Goal: Navigation & Orientation: Find specific page/section

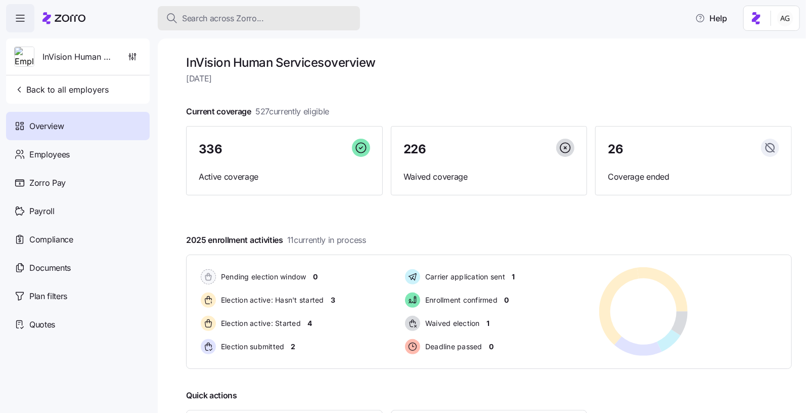
scroll to position [54, 0]
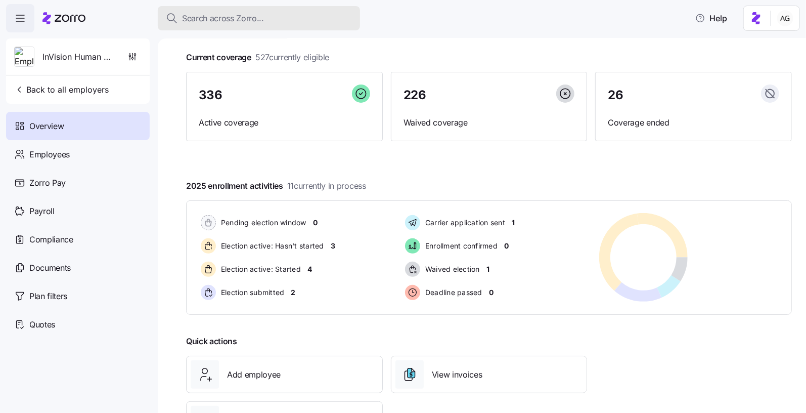
click at [187, 16] on span "Search across Zorro..." at bounding box center [223, 18] width 82 height 13
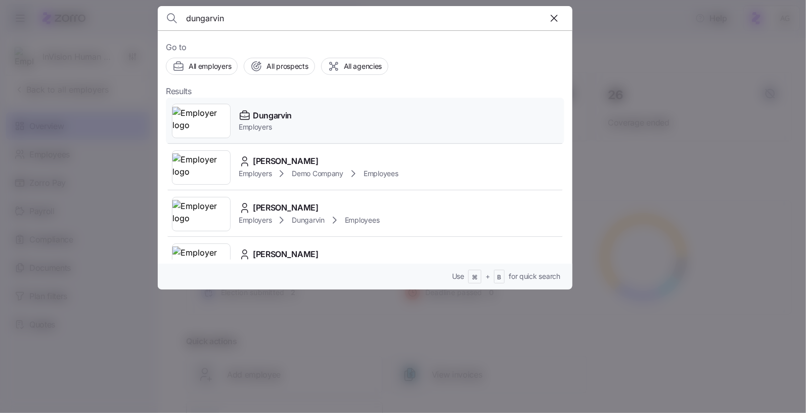
type input "dungarvin"
click at [267, 113] on span "Dungarvin" at bounding box center [272, 115] width 39 height 13
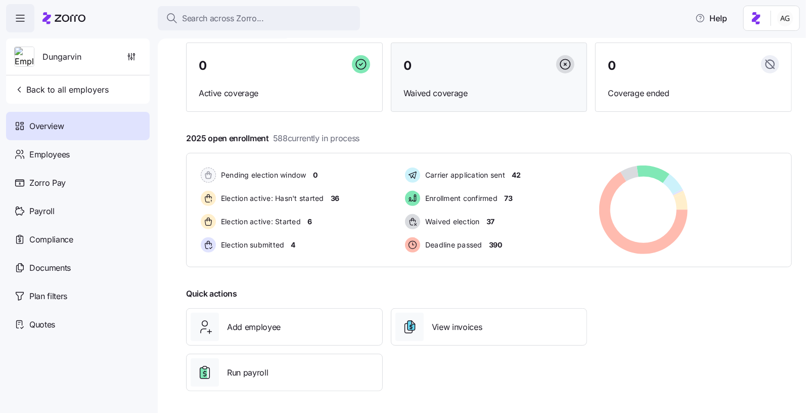
scroll to position [82, 0]
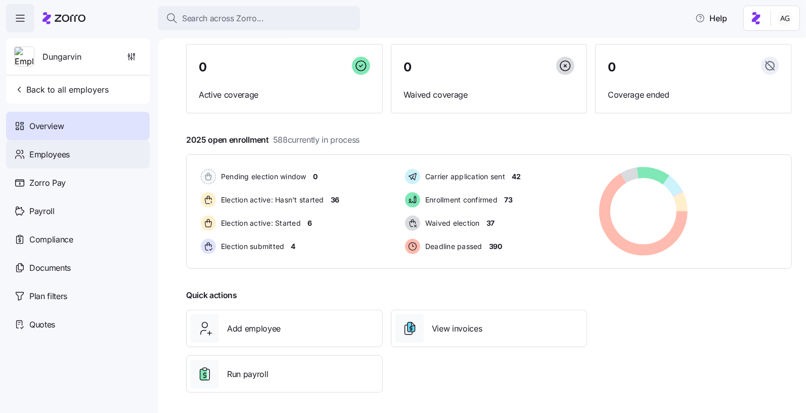
click at [62, 157] on span "Employees" at bounding box center [49, 154] width 40 height 13
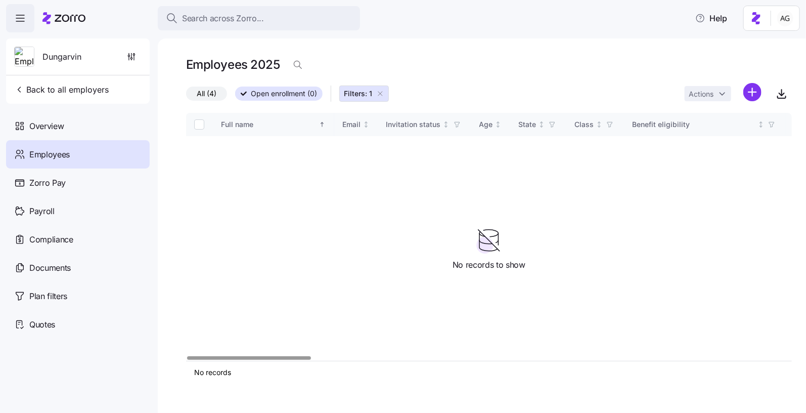
click at [380, 93] on icon "button" at bounding box center [380, 93] width 8 height 8
click at [210, 93] on span "All (588)" at bounding box center [211, 93] width 28 height 13
click at [186, 96] on input "All (588)" at bounding box center [186, 96] width 0 height 0
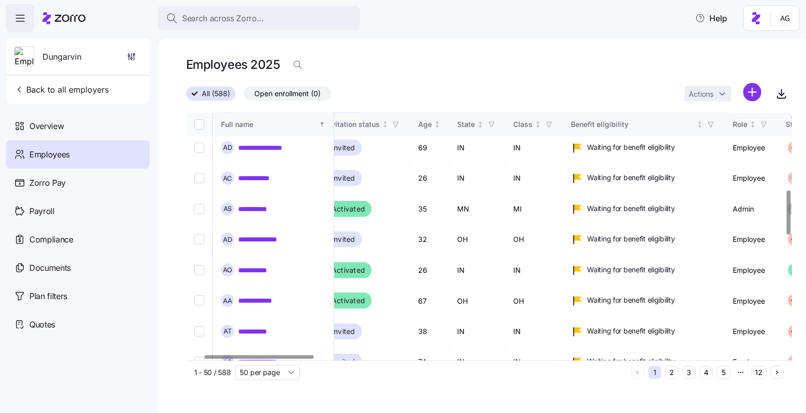
scroll to position [430, 97]
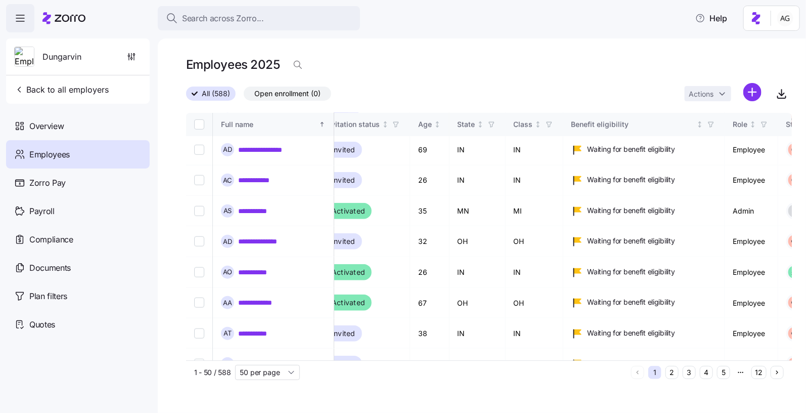
click at [72, 21] on icon at bounding box center [63, 18] width 43 height 12
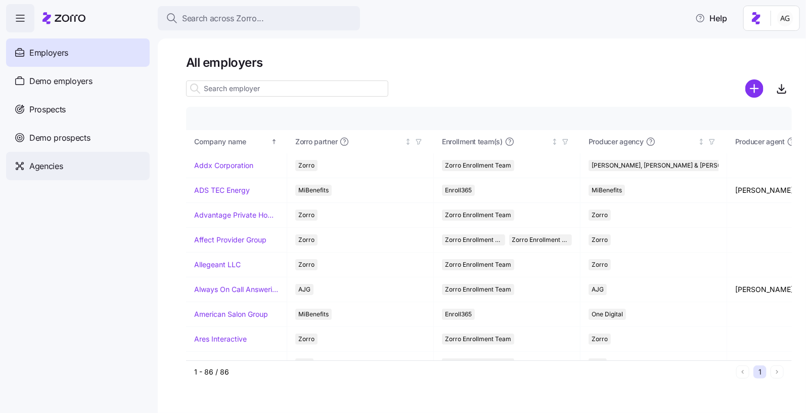
click at [87, 155] on div "Agencies" at bounding box center [78, 166] width 144 height 28
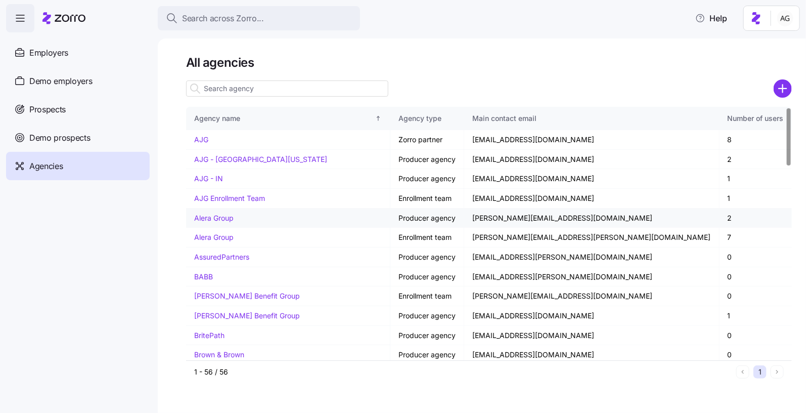
click at [203, 216] on link "Alera Group" at bounding box center [213, 217] width 39 height 9
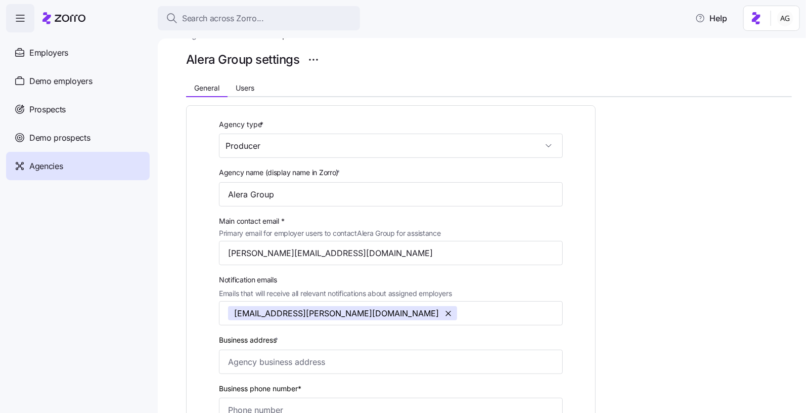
scroll to position [23, 0]
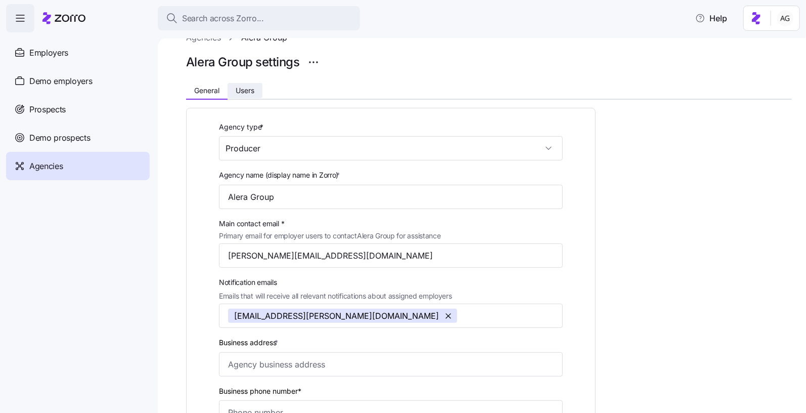
click at [251, 88] on span "Users" at bounding box center [245, 90] width 19 height 7
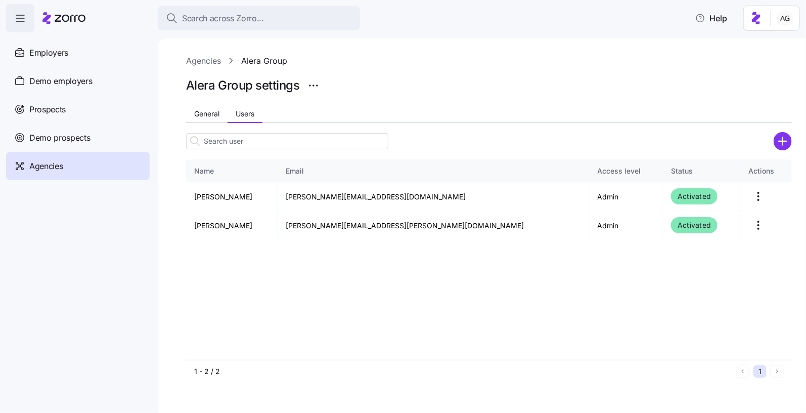
scroll to position [0, 0]
click at [203, 115] on span "General" at bounding box center [206, 113] width 25 height 7
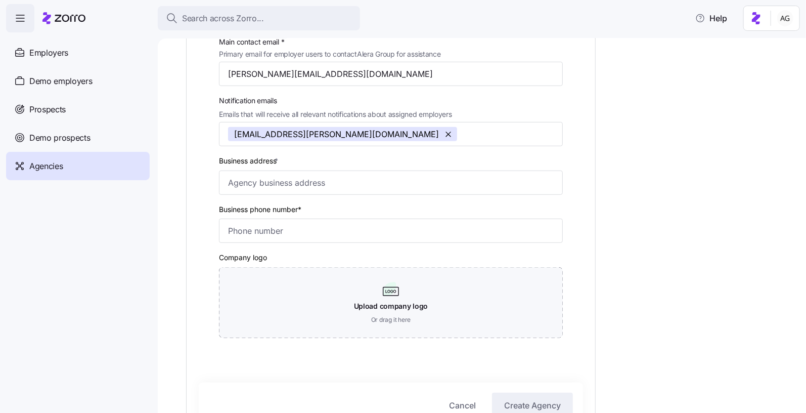
scroll to position [170, 0]
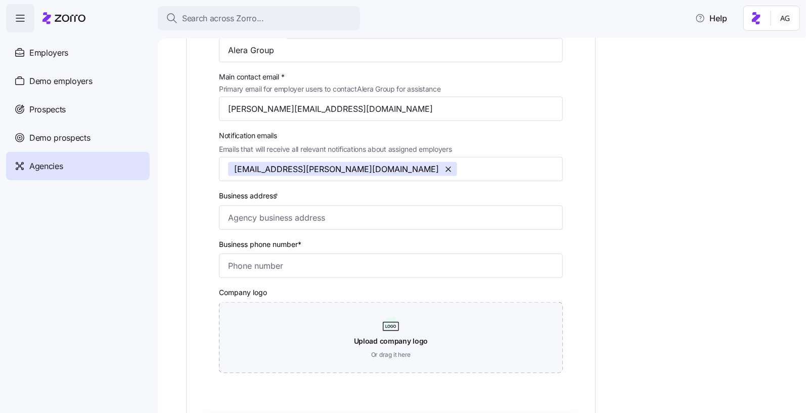
click at [40, 167] on span "Agencies" at bounding box center [45, 166] width 33 height 13
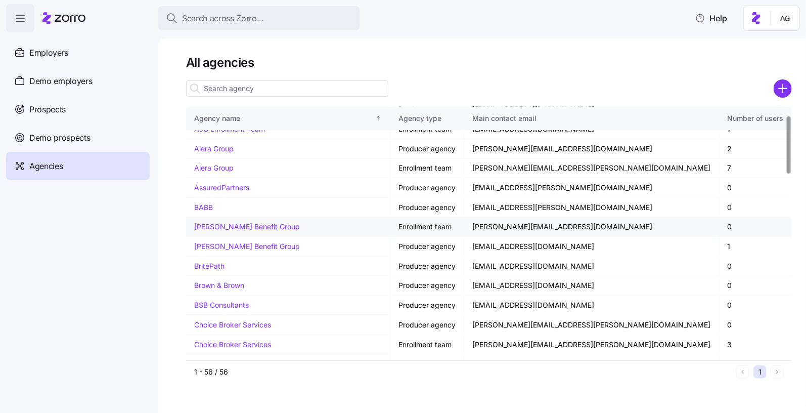
scroll to position [69, 0]
click at [211, 283] on link "Brown & Brown" at bounding box center [219, 285] width 50 height 9
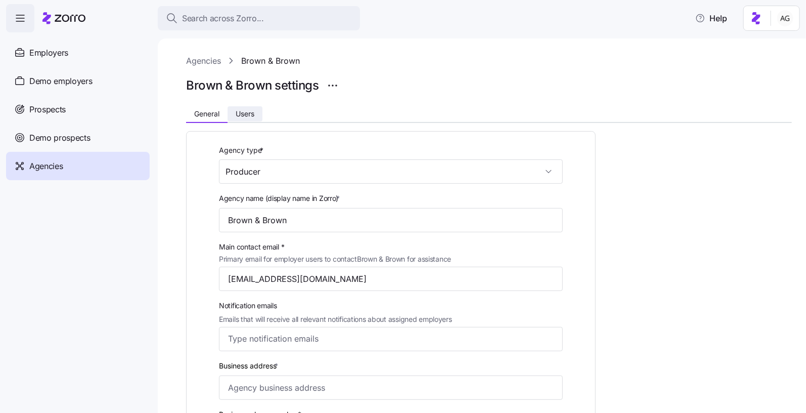
click at [251, 116] on span "Users" at bounding box center [245, 113] width 19 height 7
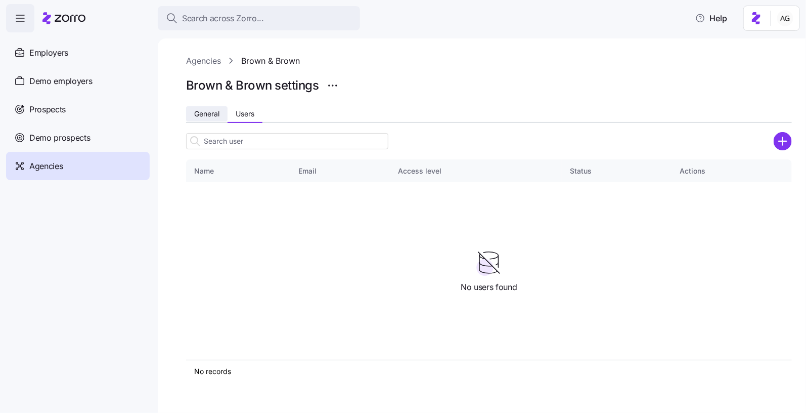
click at [205, 114] on span "General" at bounding box center [206, 113] width 25 height 7
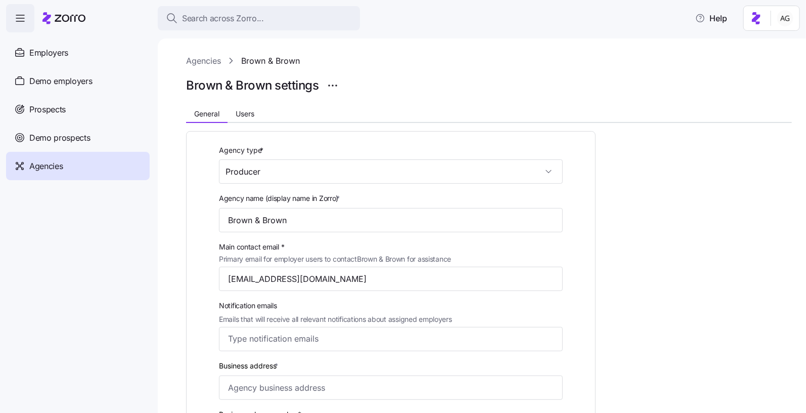
click at [66, 161] on div "Agencies" at bounding box center [78, 166] width 144 height 28
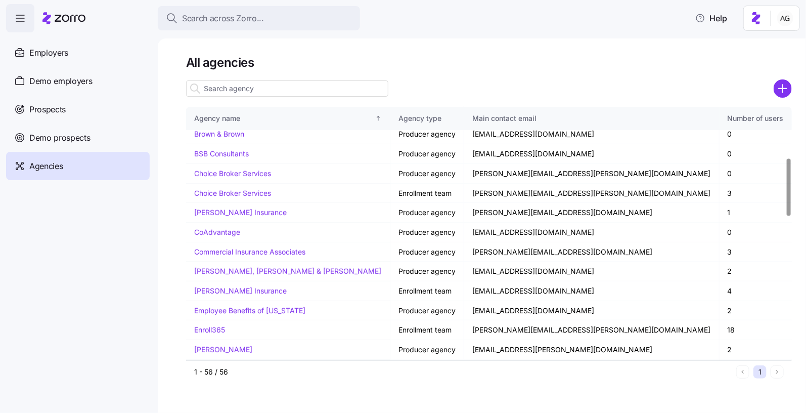
scroll to position [221, 0]
click at [204, 265] on link "Connor, Strong & Buckelew" at bounding box center [287, 269] width 187 height 9
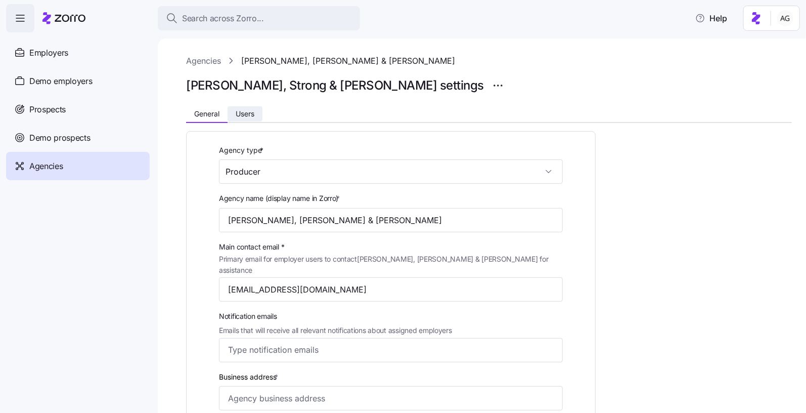
click at [250, 113] on span "Users" at bounding box center [245, 113] width 19 height 7
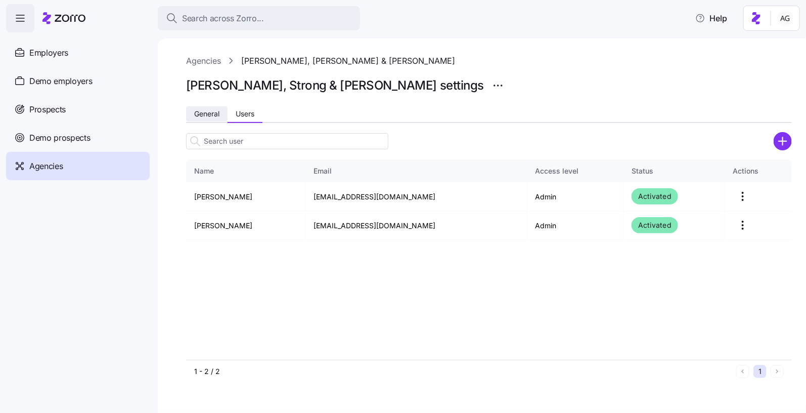
click at [206, 110] on span "General" at bounding box center [206, 113] width 25 height 7
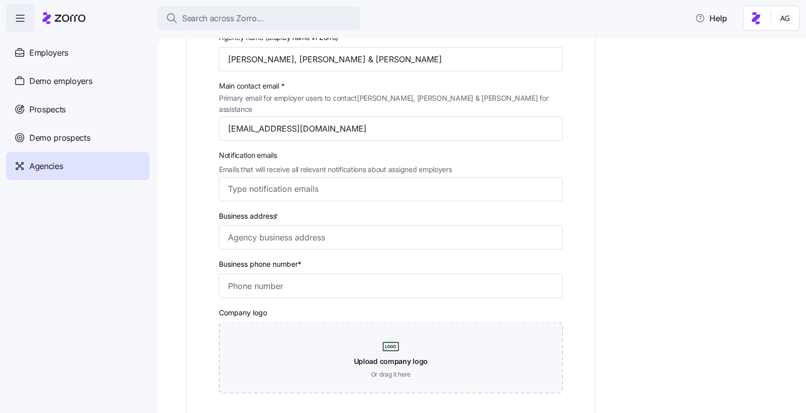
scroll to position [164, 0]
